Goal: Check status: Check status

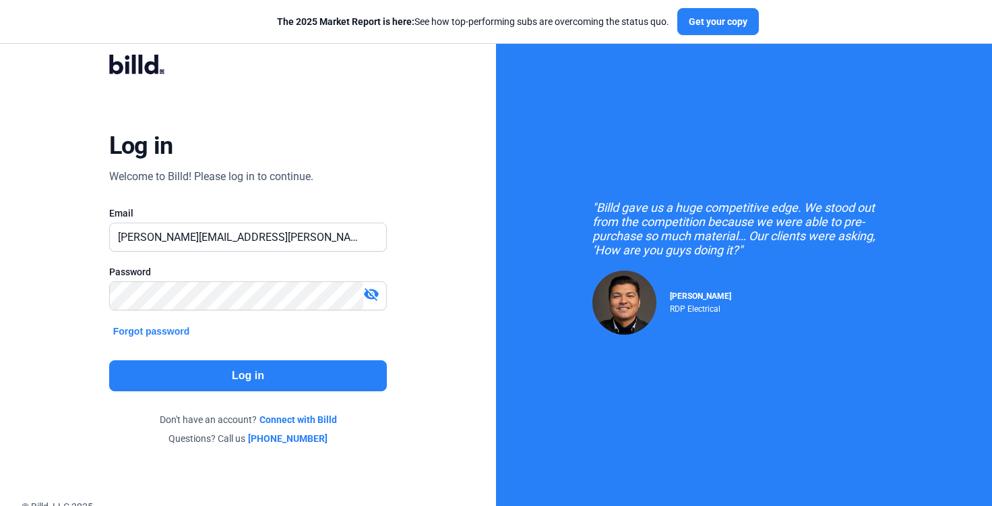
click at [378, 380] on button "Log in" at bounding box center [248, 375] width 278 height 31
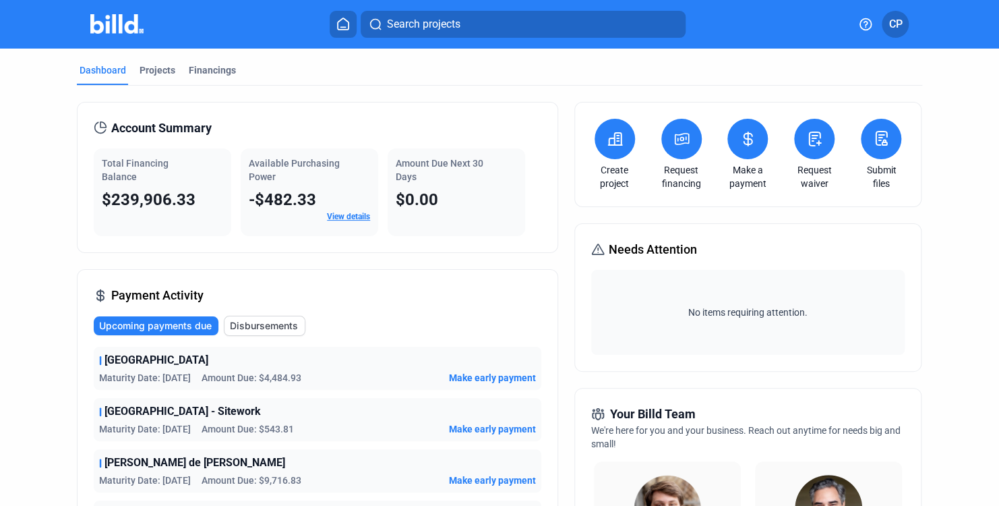
drag, startPoint x: 278, startPoint y: 179, endPoint x: 251, endPoint y: 165, distance: 31.4
click at [249, 165] on div "Available Purchasing Power" at bounding box center [309, 169] width 121 height 27
copy span "Available Purchasing Power"
